Goal: Task Accomplishment & Management: Manage account settings

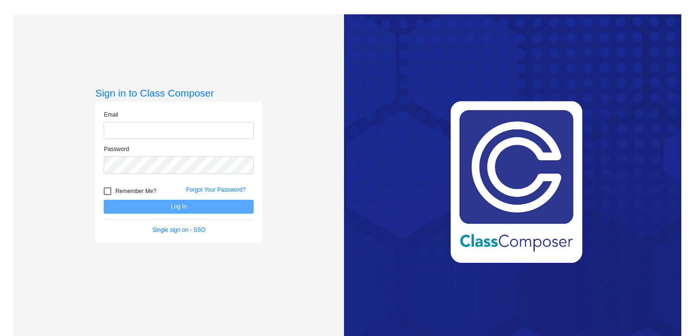
type input "[EMAIL_ADDRESS][DOMAIN_NAME]"
click at [148, 204] on button "Log In" at bounding box center [179, 207] width 150 height 14
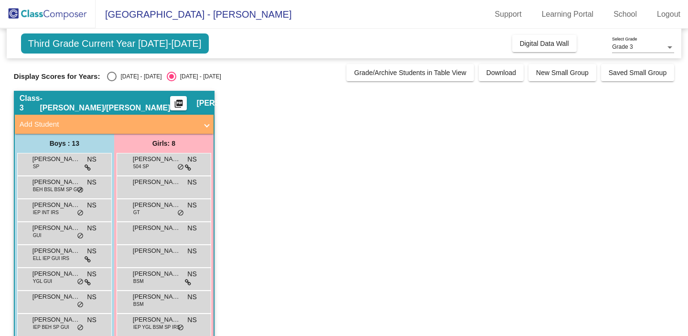
click at [649, 54] on div "Grade 3 Select Grade" at bounding box center [643, 48] width 62 height 23
click at [648, 50] on div "Grade 3" at bounding box center [638, 47] width 53 height 7
click at [602, 43] on div at bounding box center [344, 168] width 688 height 336
click at [560, 43] on span "Digital Data Wall" at bounding box center [544, 44] width 49 height 8
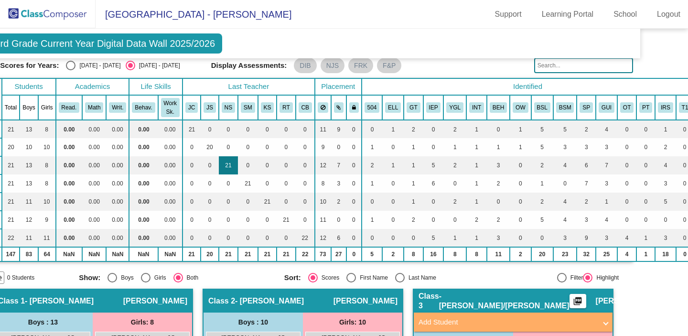
scroll to position [35, 42]
click at [320, 112] on button at bounding box center [322, 107] width 11 height 11
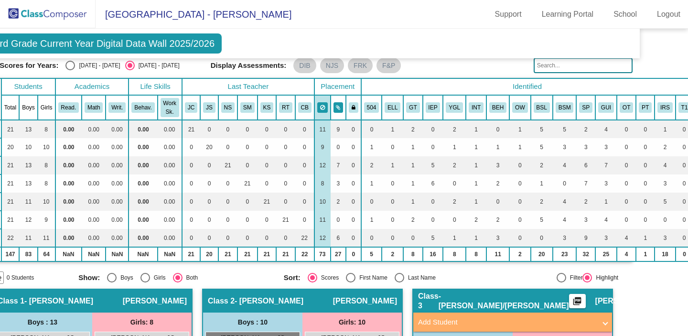
click at [339, 106] on icon at bounding box center [338, 108] width 4 height 6
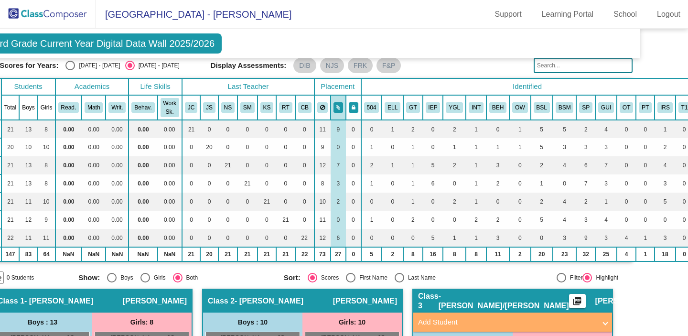
click at [354, 106] on icon at bounding box center [353, 108] width 4 height 6
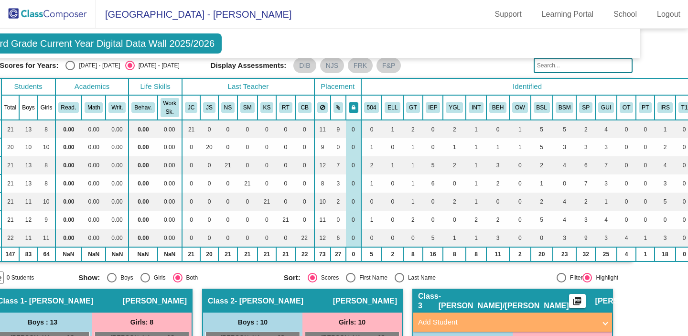
scroll to position [35, 53]
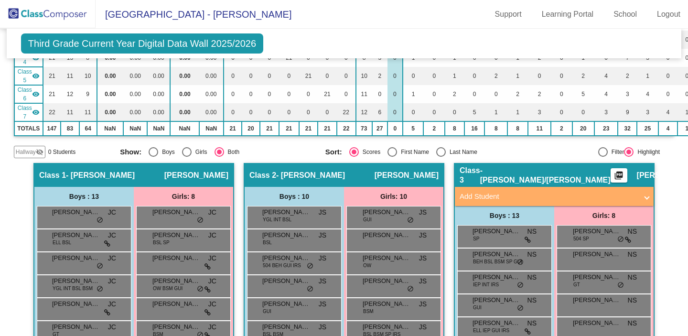
scroll to position [0, 0]
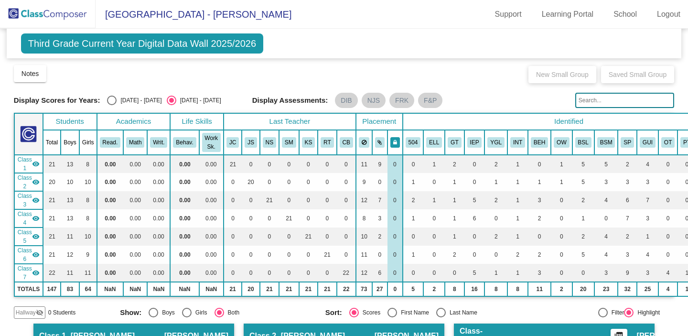
click at [396, 138] on button at bounding box center [395, 142] width 10 height 11
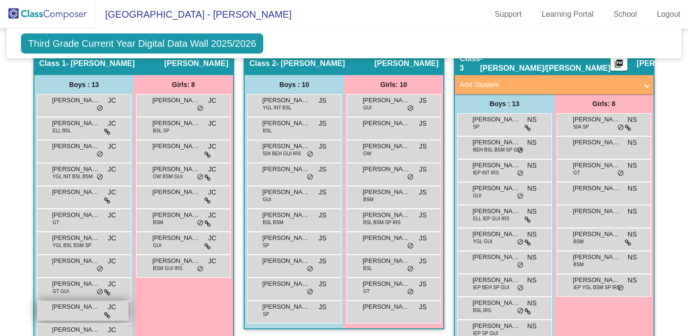
scroll to position [272, 0]
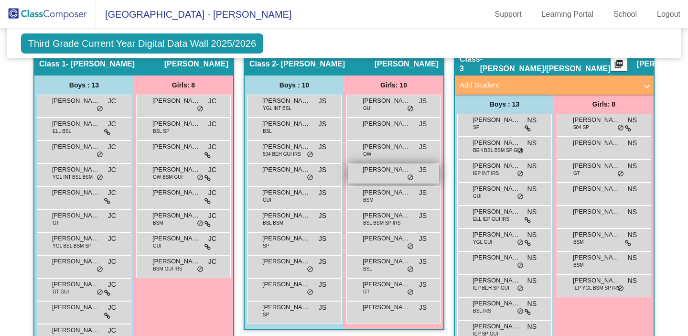
click at [385, 176] on div "[PERSON_NAME] JS lock do_not_disturb_alt" at bounding box center [393, 174] width 91 height 20
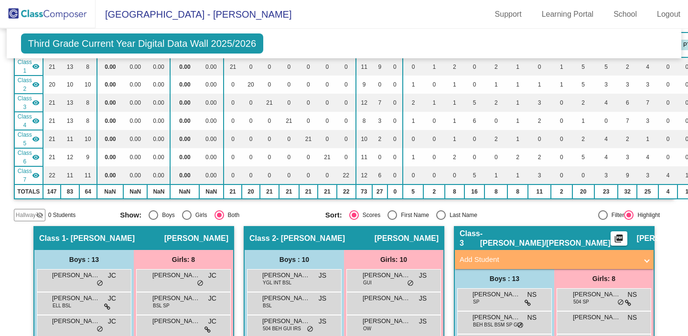
scroll to position [0, 0]
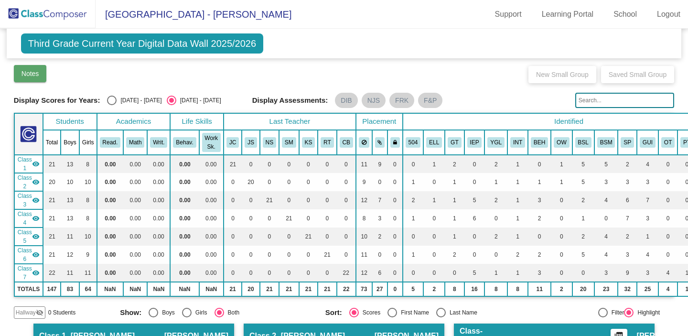
click at [31, 77] on button "Notes" at bounding box center [30, 73] width 33 height 17
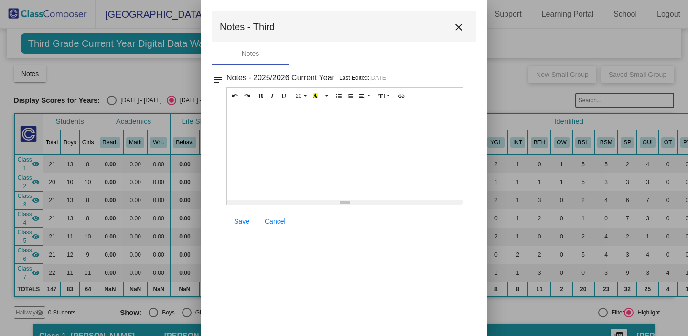
click at [461, 27] on mat-icon "close" at bounding box center [458, 26] width 11 height 11
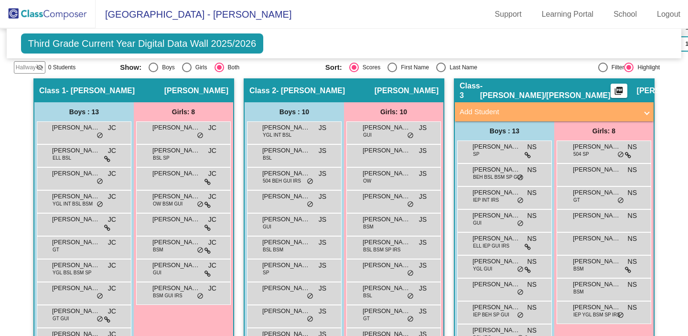
scroll to position [273, 0]
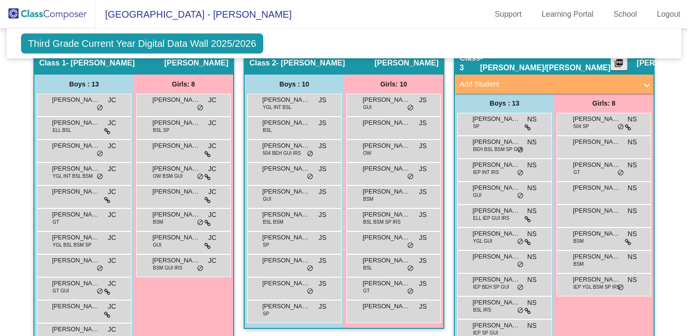
click at [613, 68] on mat-icon "picture_as_pdf" at bounding box center [618, 64] width 11 height 13
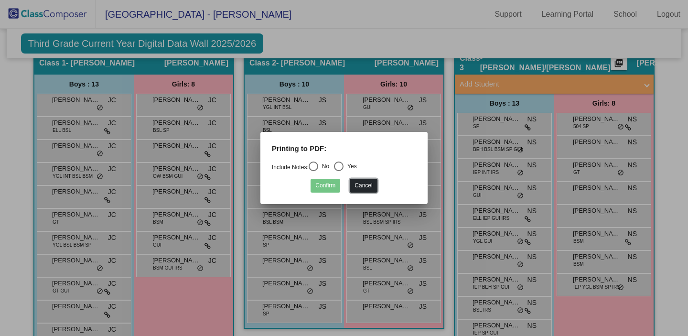
click at [360, 191] on button "Cancel" at bounding box center [363, 186] width 27 height 14
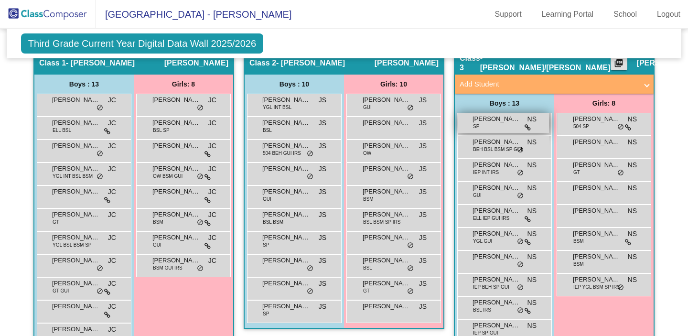
click at [489, 123] on span "[PERSON_NAME]" at bounding box center [496, 119] width 48 height 10
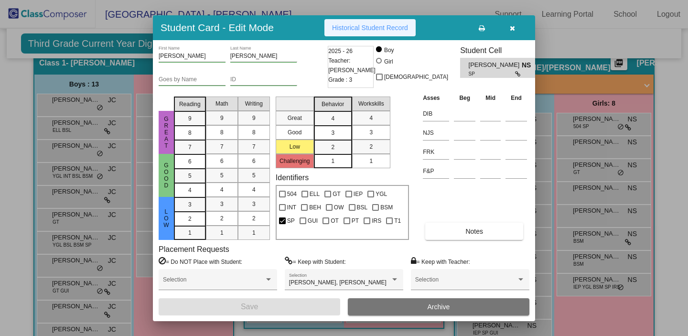
click at [375, 30] on span "Historical Student Record" at bounding box center [370, 28] width 76 height 8
click at [510, 31] on icon "button" at bounding box center [512, 28] width 5 height 7
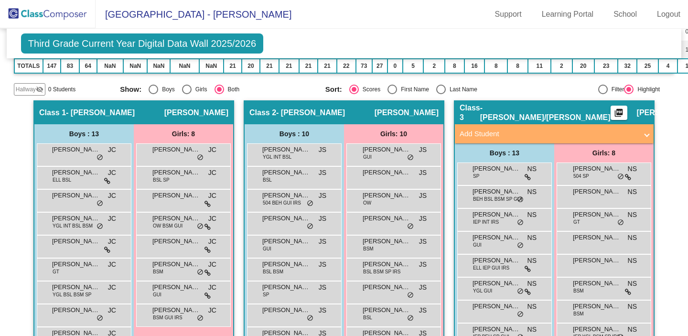
scroll to position [234, 0]
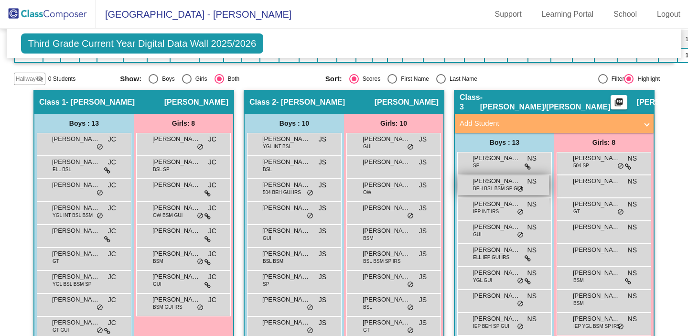
click at [496, 187] on span "BEH BSL BSM SP GUI" at bounding box center [497, 188] width 49 height 7
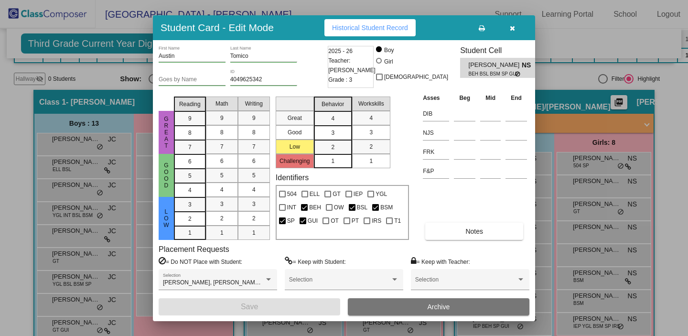
click at [400, 28] on span "Historical Student Record" at bounding box center [370, 28] width 76 height 8
click at [511, 33] on button "button" at bounding box center [512, 27] width 31 height 17
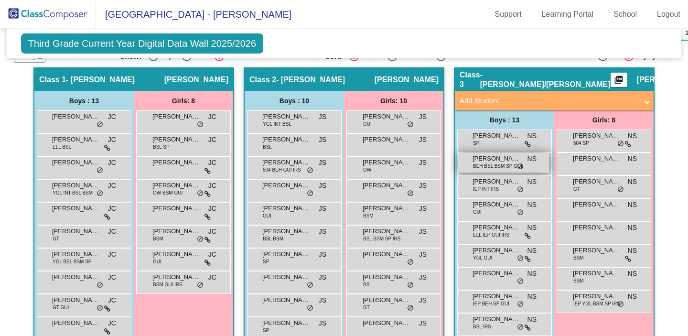
scroll to position [259, 0]
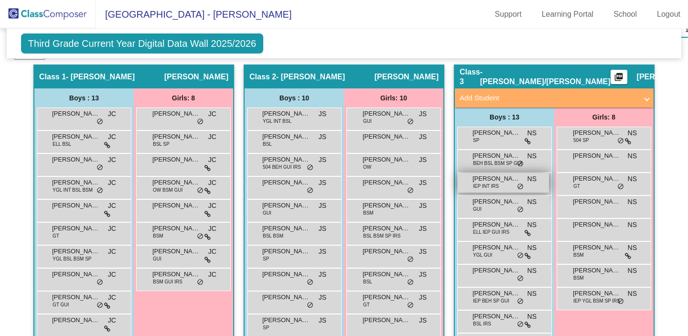
click at [488, 176] on span "[PERSON_NAME]" at bounding box center [496, 179] width 48 height 10
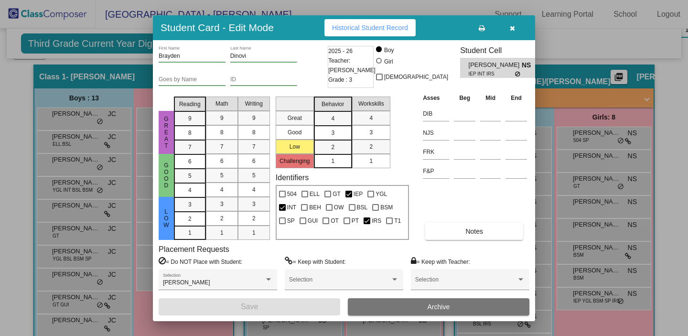
click at [408, 26] on span "Historical Student Record" at bounding box center [370, 28] width 76 height 8
click at [513, 28] on icon "button" at bounding box center [512, 28] width 5 height 7
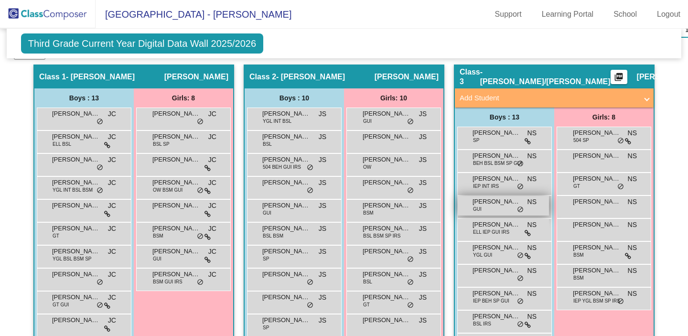
click at [484, 205] on span "[PERSON_NAME]" at bounding box center [496, 202] width 48 height 10
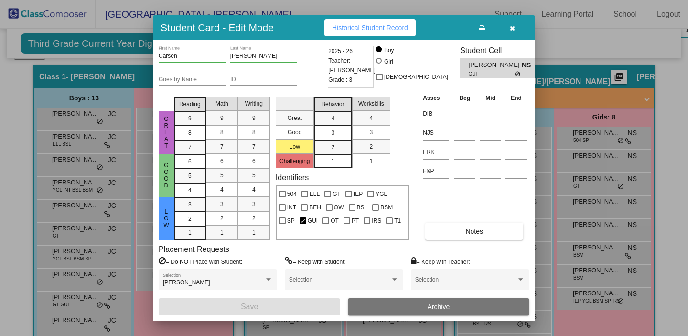
click at [390, 30] on span "Historical Student Record" at bounding box center [370, 28] width 76 height 8
click at [510, 32] on button "button" at bounding box center [512, 27] width 31 height 17
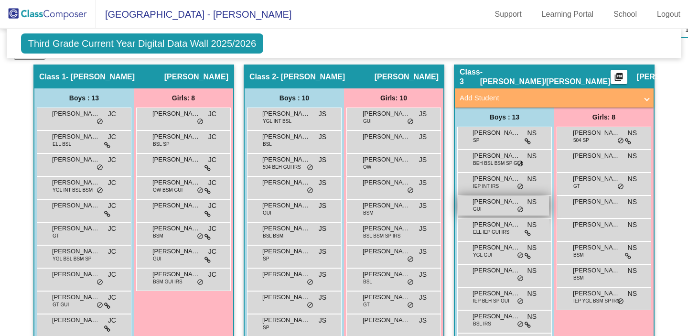
click at [477, 210] on span "GUI" at bounding box center [477, 208] width 9 height 7
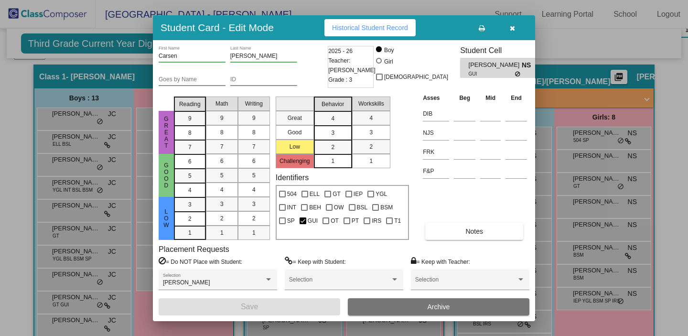
click at [512, 29] on icon "button" at bounding box center [512, 28] width 5 height 7
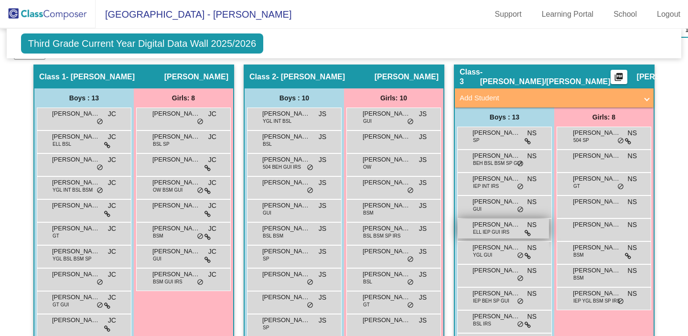
click at [484, 236] on div "[PERSON_NAME] ELL IEP GUI IRS NS lock do_not_disturb_alt" at bounding box center [502, 229] width 91 height 20
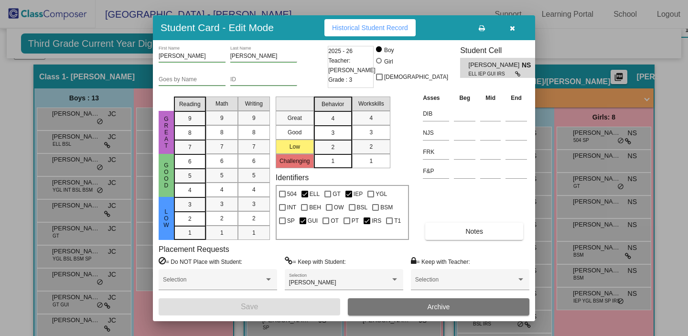
click at [390, 24] on span "Historical Student Record" at bounding box center [370, 28] width 76 height 8
click at [512, 27] on icon "button" at bounding box center [512, 28] width 5 height 7
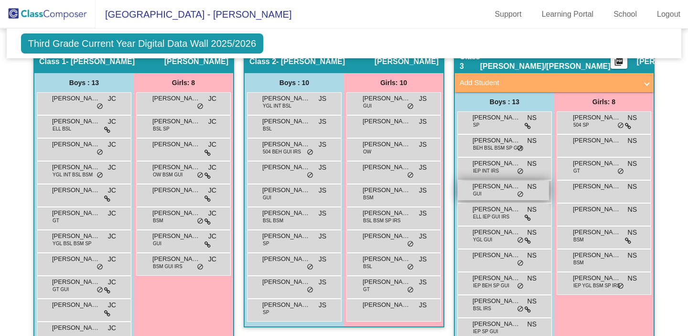
scroll to position [287, 0]
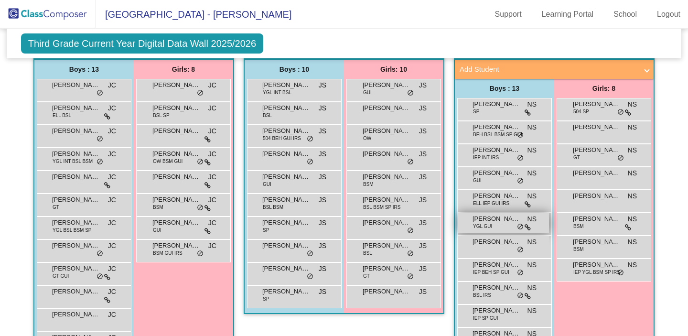
click at [486, 228] on span "YGL GUI" at bounding box center [482, 226] width 19 height 7
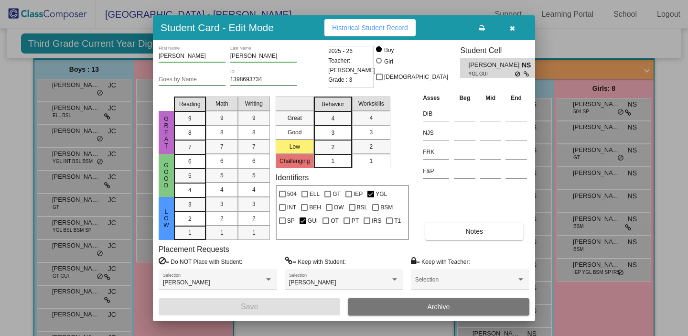
click at [378, 30] on span "Historical Student Record" at bounding box center [370, 28] width 76 height 8
click at [511, 35] on button "button" at bounding box center [512, 27] width 31 height 17
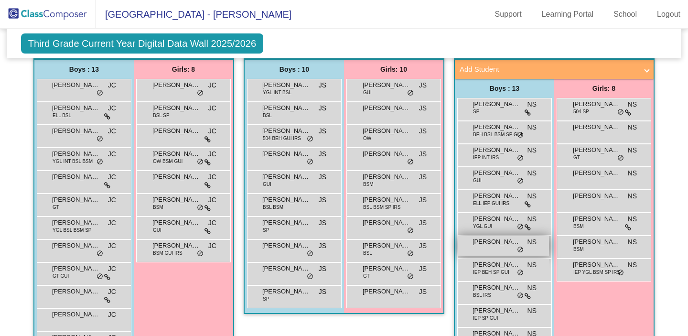
click at [485, 249] on div "[PERSON_NAME] NS lock do_not_disturb_alt" at bounding box center [502, 246] width 91 height 20
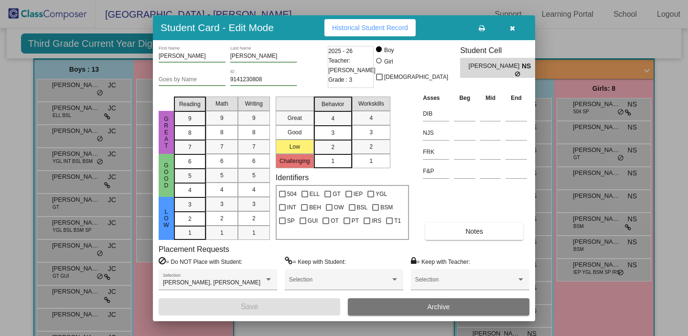
click at [397, 31] on span "Historical Student Record" at bounding box center [370, 28] width 76 height 8
click at [518, 27] on button "button" at bounding box center [512, 27] width 31 height 17
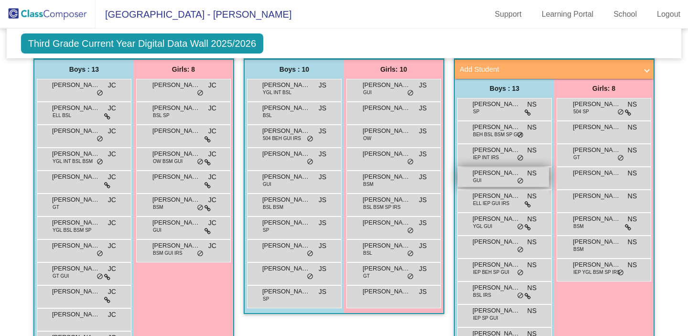
scroll to position [340, 0]
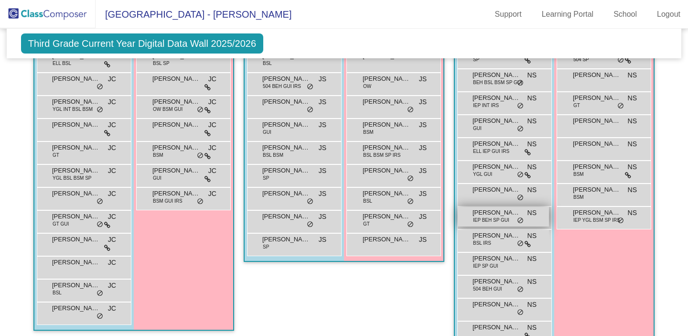
click at [489, 219] on span "IEP BEH SP GUI" at bounding box center [491, 219] width 36 height 7
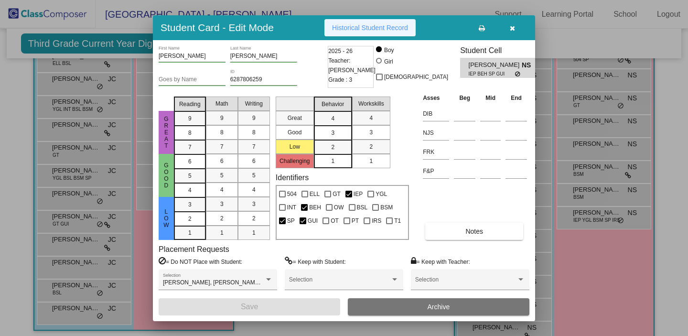
click at [385, 34] on button "Historical Student Record" at bounding box center [369, 27] width 91 height 17
click at [508, 25] on button "button" at bounding box center [512, 27] width 31 height 17
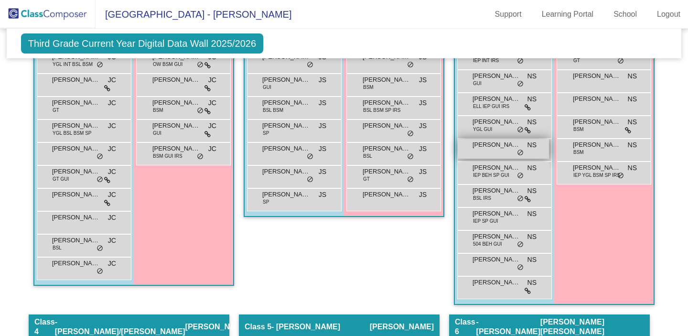
scroll to position [385, 0]
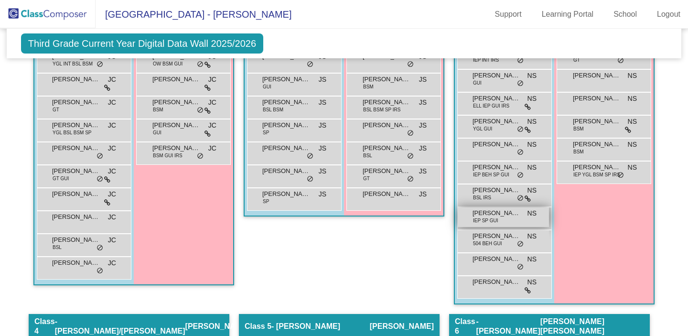
click at [499, 221] on div "[PERSON_NAME] IEP SP GUI NS lock do_not_disturb_alt" at bounding box center [502, 217] width 91 height 20
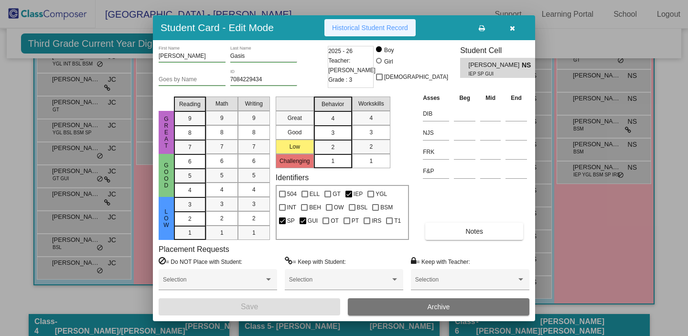
click at [397, 31] on span "Historical Student Record" at bounding box center [370, 28] width 76 height 8
click at [513, 29] on icon "button" at bounding box center [512, 28] width 5 height 7
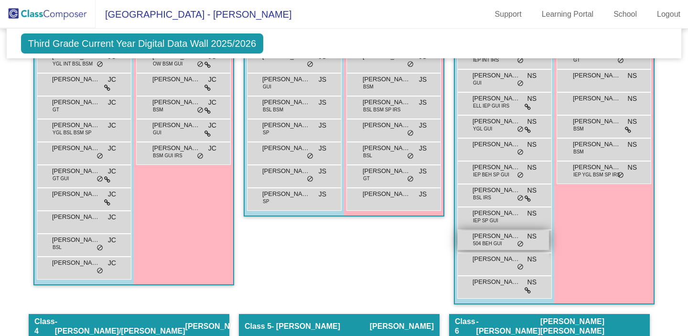
click at [502, 241] on div "[PERSON_NAME] 504 BEH GUI NS lock do_not_disturb_alt" at bounding box center [502, 240] width 91 height 20
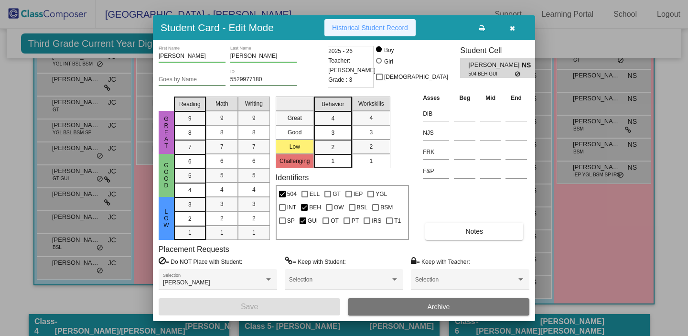
click at [408, 24] on span "Historical Student Record" at bounding box center [370, 28] width 76 height 8
click at [511, 31] on icon "button" at bounding box center [512, 28] width 5 height 7
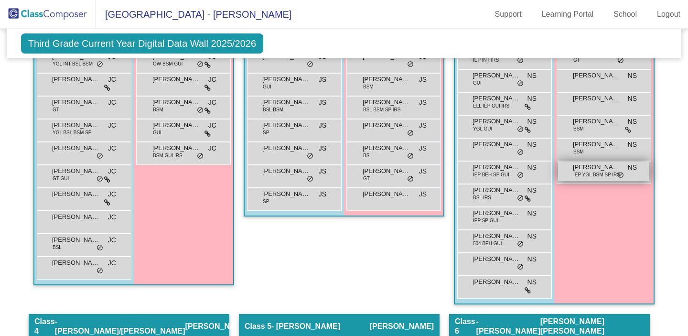
click at [576, 166] on span "[PERSON_NAME]" at bounding box center [597, 167] width 48 height 10
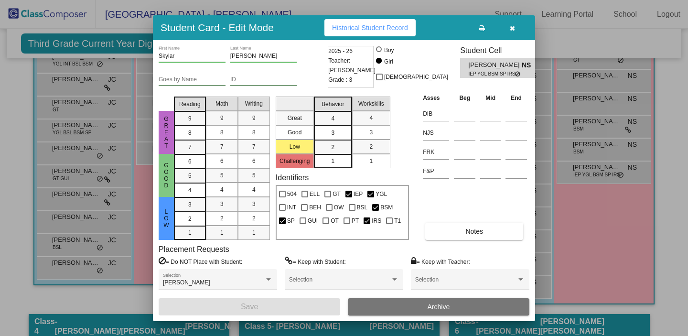
click at [399, 29] on span "Historical Student Record" at bounding box center [370, 28] width 76 height 8
click at [511, 31] on icon "button" at bounding box center [512, 28] width 5 height 7
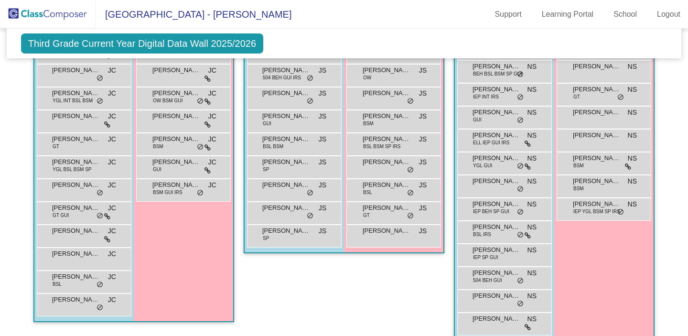
scroll to position [349, 0]
click at [593, 180] on span "[PERSON_NAME]" at bounding box center [597, 181] width 48 height 10
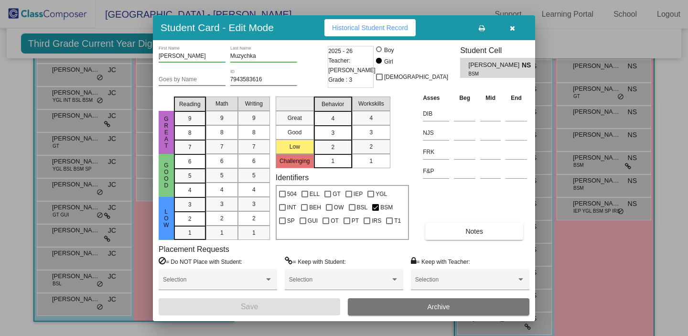
click at [393, 22] on button "Historical Student Record" at bounding box center [369, 27] width 91 height 17
click at [512, 34] on button "button" at bounding box center [512, 27] width 31 height 17
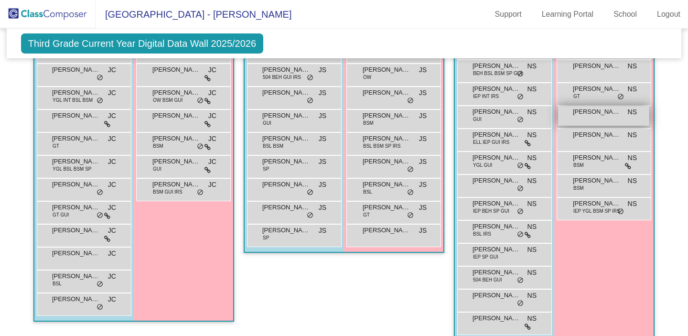
click at [574, 117] on div "[PERSON_NAME] NS lock do_not_disturb_alt" at bounding box center [603, 116] width 91 height 20
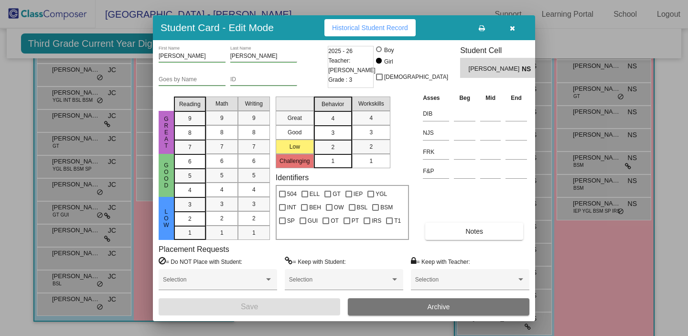
click at [379, 32] on button "Historical Student Record" at bounding box center [369, 27] width 91 height 17
click at [512, 34] on button "button" at bounding box center [512, 27] width 31 height 17
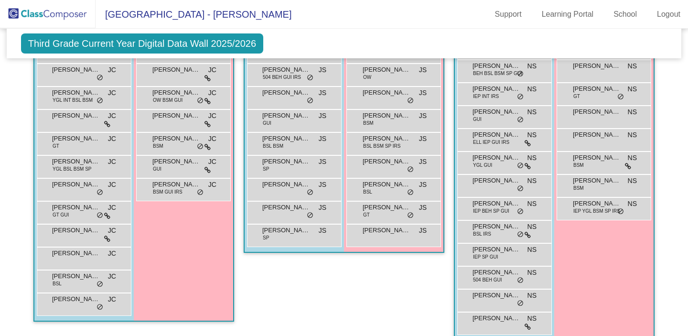
scroll to position [289, 0]
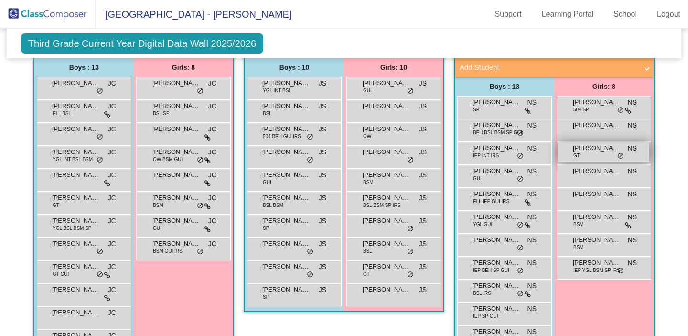
click at [595, 153] on div "[PERSON_NAME] GT NS lock do_not_disturb_alt" at bounding box center [603, 152] width 91 height 20
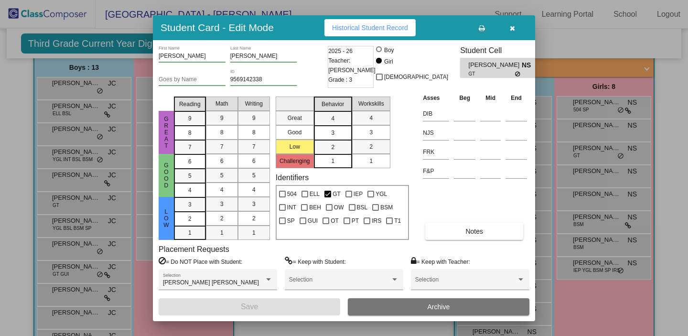
click at [400, 28] on span "Historical Student Record" at bounding box center [370, 28] width 76 height 8
click at [510, 27] on icon "button" at bounding box center [512, 28] width 5 height 7
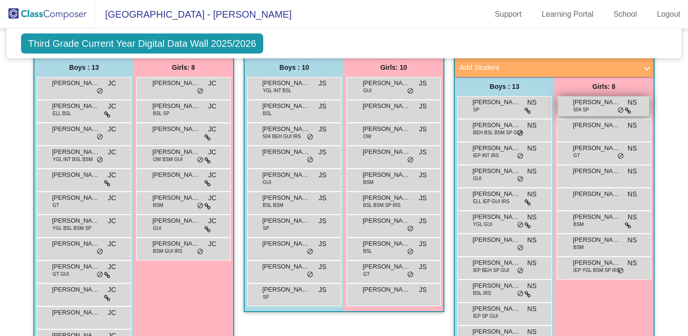
click at [592, 104] on span "[PERSON_NAME]" at bounding box center [597, 102] width 48 height 10
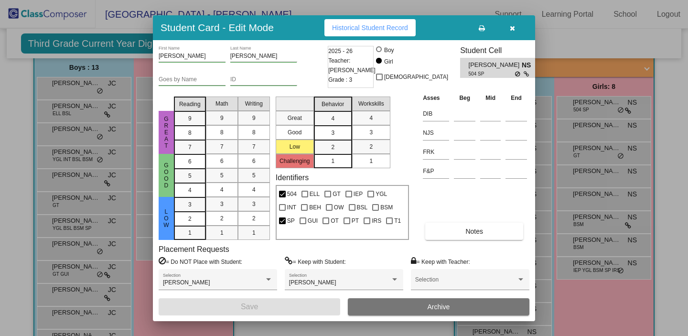
click at [386, 22] on button "Historical Student Record" at bounding box center [369, 27] width 91 height 17
click at [517, 28] on button "button" at bounding box center [512, 27] width 31 height 17
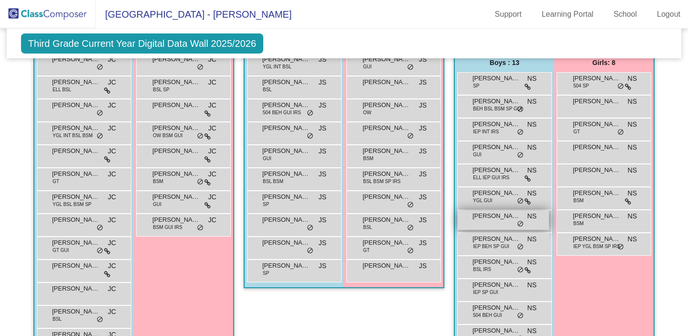
scroll to position [312, 0]
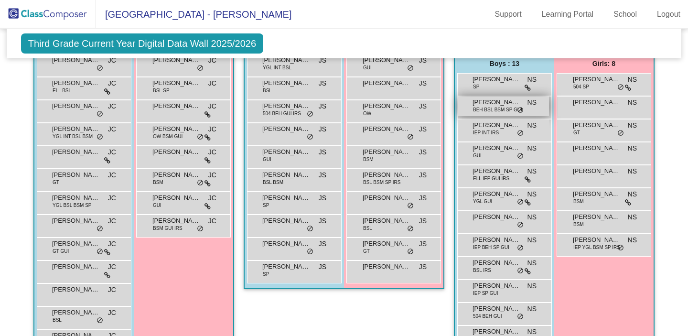
click at [493, 111] on span "BEH BSL BSM SP GUI" at bounding box center [497, 109] width 49 height 7
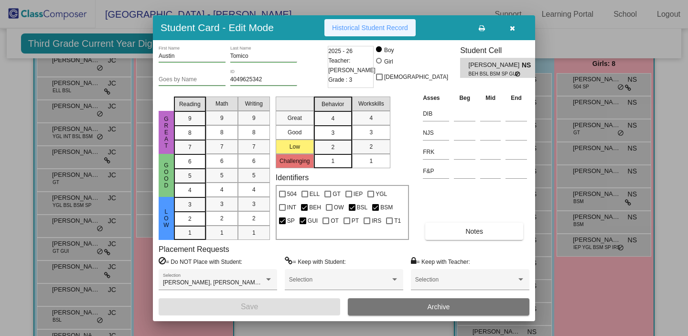
click at [379, 33] on button "Historical Student Record" at bounding box center [369, 27] width 91 height 17
click at [511, 32] on button "button" at bounding box center [512, 27] width 31 height 17
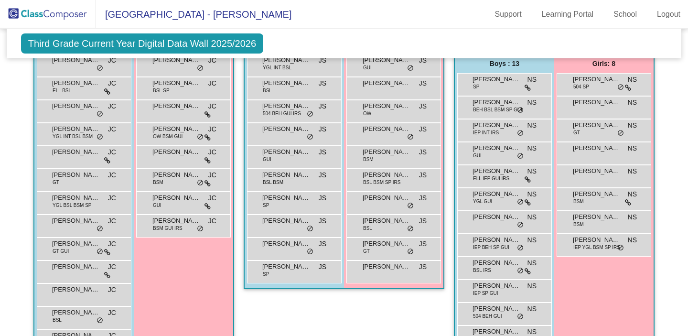
click at [243, 16] on span "[GEOGRAPHIC_DATA] - [PERSON_NAME]" at bounding box center [194, 14] width 196 height 15
click at [66, 13] on img at bounding box center [48, 14] width 96 height 28
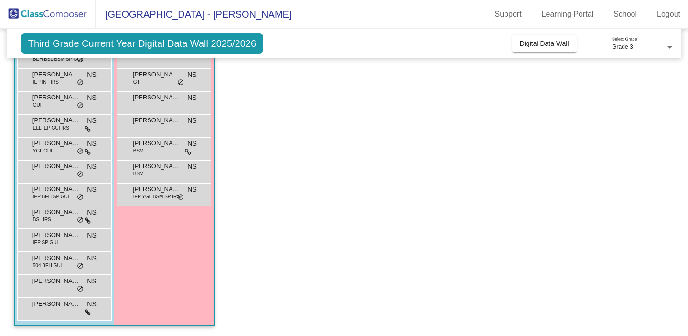
scroll to position [130, 0]
click at [660, 17] on link "Logout" at bounding box center [668, 14] width 39 height 15
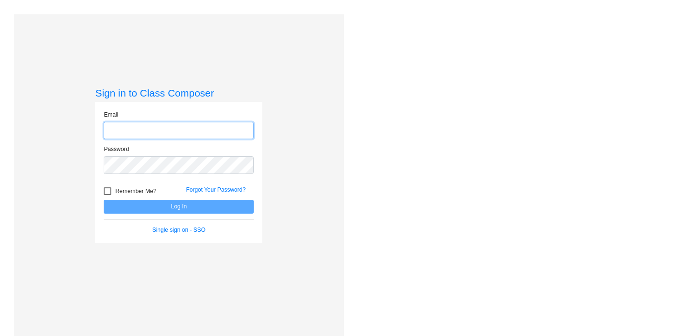
type input "[EMAIL_ADDRESS][DOMAIN_NAME]"
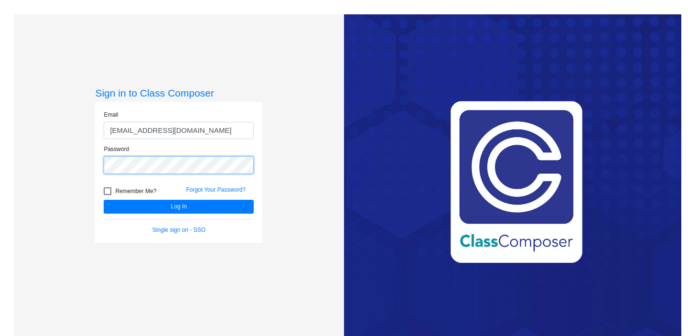
click at [104, 200] on button "Log In" at bounding box center [179, 207] width 150 height 14
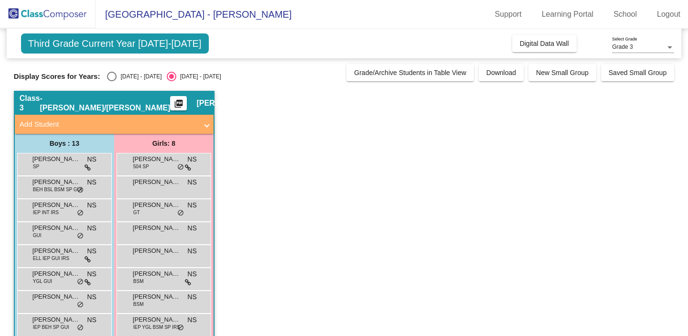
click at [173, 101] on mat-icon "picture_as_pdf" at bounding box center [178, 105] width 11 height 13
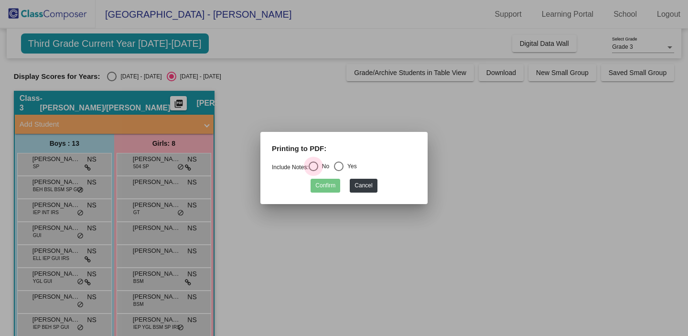
click at [318, 170] on div "Select an option" at bounding box center [313, 166] width 10 height 10
click at [313, 171] on input "No" at bounding box center [313, 171] width 0 height 0
radio input "true"
click at [342, 185] on div "Confirm Cancel" at bounding box center [344, 183] width 144 height 19
click at [337, 185] on button "Confirm" at bounding box center [325, 186] width 30 height 14
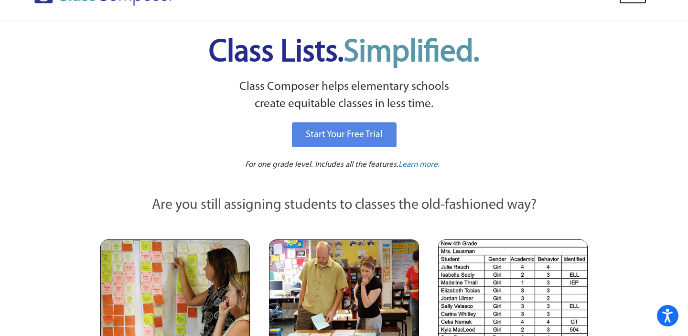
scroll to position [34, 0]
